Goal: Task Accomplishment & Management: Manage account settings

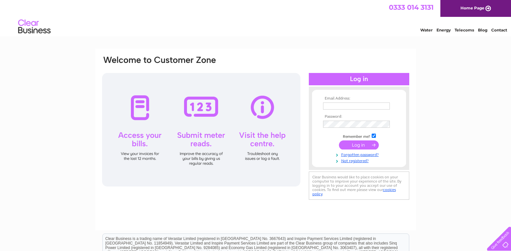
type input "sue.christie@svh.co.uk"
click at [364, 144] on input "submit" at bounding box center [359, 144] width 40 height 9
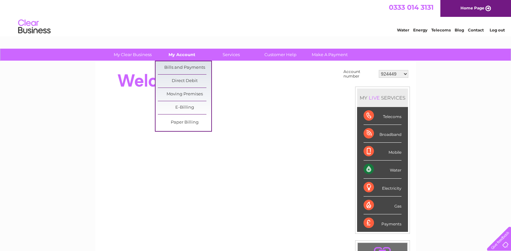
click at [185, 56] on link "My Account" at bounding box center [181, 55] width 53 height 12
click at [185, 66] on link "Bills and Payments" at bounding box center [184, 67] width 53 height 13
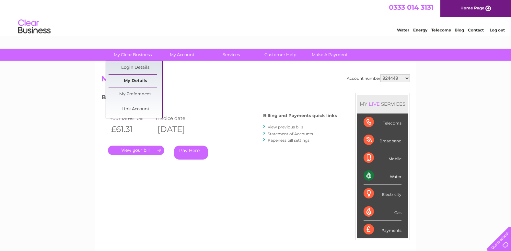
click at [135, 78] on link "My Details" at bounding box center [135, 81] width 53 height 13
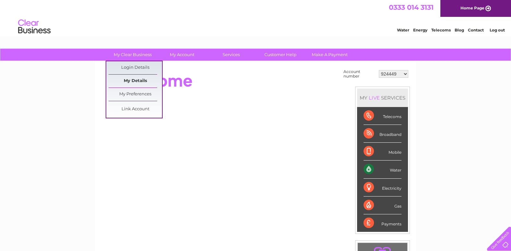
click at [141, 81] on link "My Details" at bounding box center [135, 81] width 53 height 13
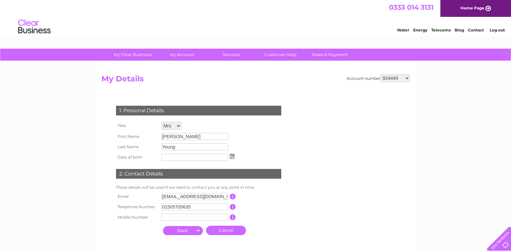
click at [179, 126] on select "Mr Mrs Ms Miss Dr Rev Prof Other" at bounding box center [171, 126] width 20 height 8
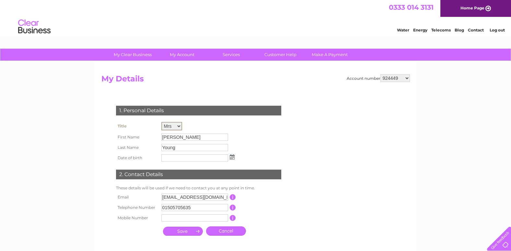
select select "Miss"
click at [161, 122] on select "Mr Mrs Ms Miss Dr Rev Prof Other" at bounding box center [171, 126] width 21 height 8
click at [189, 135] on input "Jackie" at bounding box center [194, 136] width 67 height 7
drag, startPoint x: 189, startPoint y: 135, endPoint x: 159, endPoint y: 134, distance: 29.8
click at [159, 134] on tr "First Name Jackie" at bounding box center [175, 136] width 122 height 11
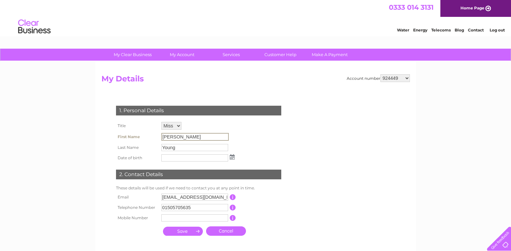
click at [301, 152] on form "Account number 924449 981790 981794 982576 30292719 My Details 1. Personal Deta…" at bounding box center [255, 163] width 308 height 178
drag, startPoint x: 179, startPoint y: 136, endPoint x: 140, endPoint y: 134, distance: 39.6
click at [140, 134] on tr "First Name Jackie" at bounding box center [175, 136] width 122 height 11
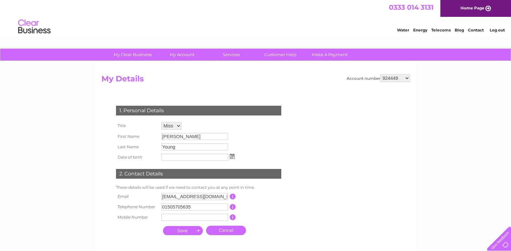
click at [246, 145] on div "1. Personal Details Title Mr Mrs Ms Miss Dr Rev Prof Other First Name Jackie La…" at bounding box center [199, 168] width 197 height 139
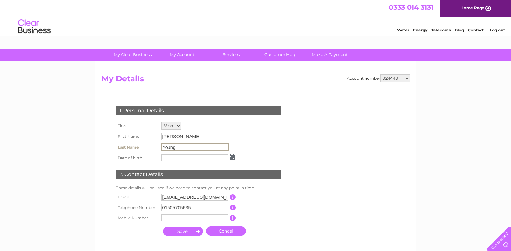
drag, startPoint x: 180, startPoint y: 146, endPoint x: 132, endPoint y: 146, distance: 48.6
click at [132, 146] on tr "Last Name Young" at bounding box center [175, 147] width 122 height 11
drag, startPoint x: 132, startPoint y: 146, endPoint x: 183, endPoint y: 147, distance: 51.9
click at [183, 147] on input "Young" at bounding box center [194, 147] width 67 height 8
drag, startPoint x: 188, startPoint y: 136, endPoint x: 150, endPoint y: 135, distance: 37.9
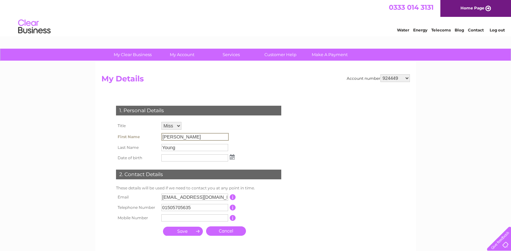
click at [150, 135] on tr "First Name Jackie" at bounding box center [175, 136] width 122 height 11
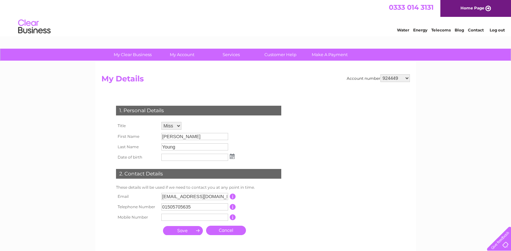
click at [253, 138] on div "1. Personal Details Title Mr Mrs Ms Miss Dr Rev Prof Other First Name Jackie La…" at bounding box center [199, 168] width 197 height 139
click at [256, 91] on form "Account number 924449 981790 981794 982576 30292719 My Details 1. Personal Deta…" at bounding box center [255, 162] width 308 height 177
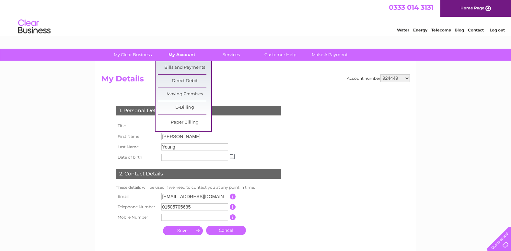
click at [187, 55] on link "My Account" at bounding box center [181, 55] width 53 height 12
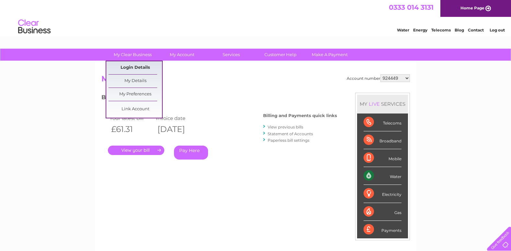
click at [133, 66] on link "Login Details" at bounding box center [135, 67] width 53 height 13
click at [134, 56] on link "My Clear Business" at bounding box center [132, 55] width 53 height 12
click at [134, 66] on link "Login Details" at bounding box center [135, 67] width 53 height 13
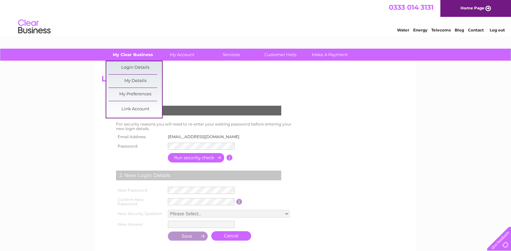
click at [136, 49] on link "My Clear Business" at bounding box center [132, 55] width 53 height 12
click at [134, 82] on link "My Details" at bounding box center [135, 81] width 53 height 13
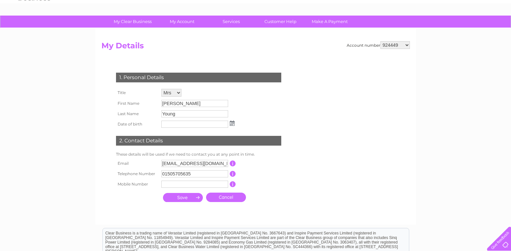
scroll to position [32, 0]
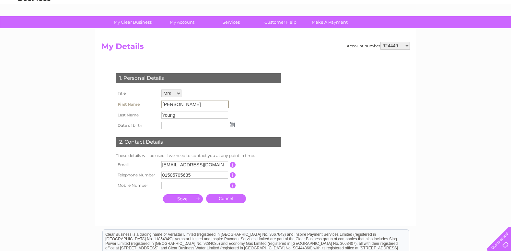
drag, startPoint x: 184, startPoint y: 106, endPoint x: 140, endPoint y: 102, distance: 43.9
click at [140, 102] on tr "First Name [PERSON_NAME]" at bounding box center [175, 104] width 122 height 11
click at [277, 111] on div "1. Personal Details Title Mr Mrs Ms Miss Dr Rev Prof Other First Name [PERSON_N…" at bounding box center [199, 137] width 197 height 140
